Goal: Information Seeking & Learning: Learn about a topic

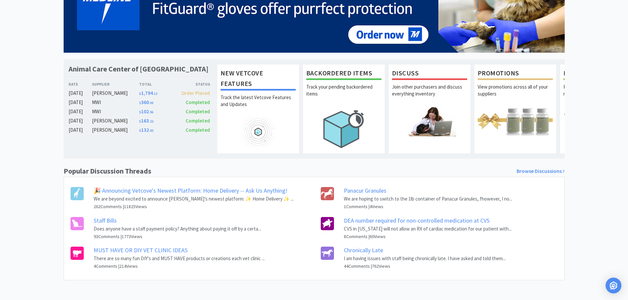
scroll to position [92, 0]
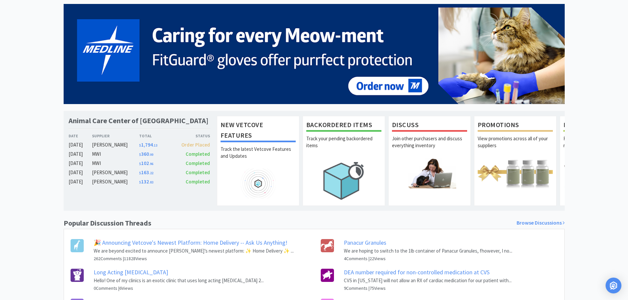
scroll to position [93, 0]
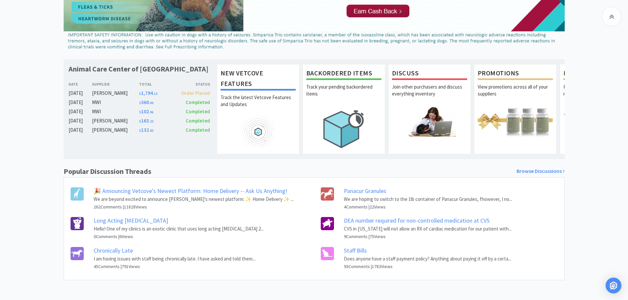
click at [115, 218] on link "Long Acting [MEDICAL_DATA]" at bounding box center [131, 221] width 74 height 8
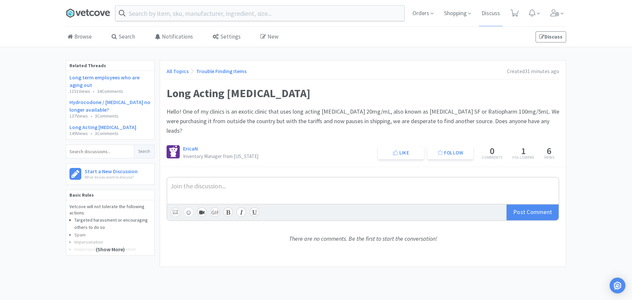
click at [89, 16] on icon at bounding box center [88, 13] width 44 height 10
